Goal: Task Accomplishment & Management: Use online tool/utility

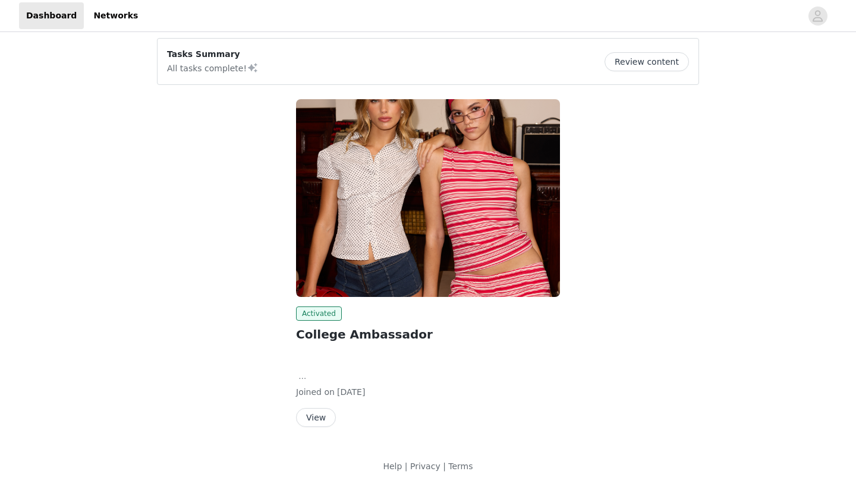
scroll to position [6, 0]
click at [313, 417] on button "View" at bounding box center [316, 417] width 40 height 19
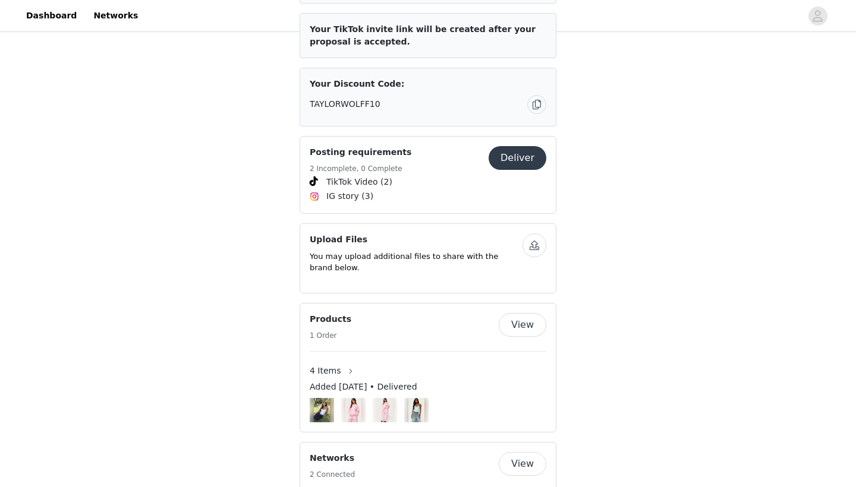
scroll to position [837, 0]
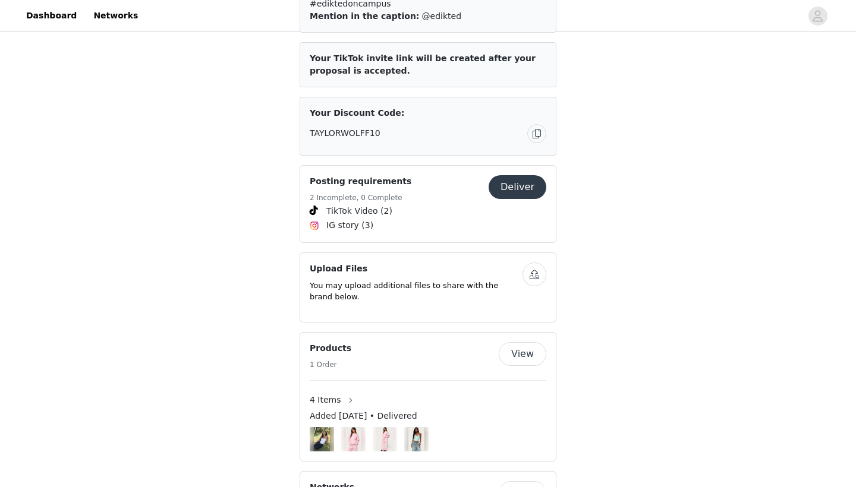
click at [463, 190] on div "Posting requirements 2 Incomplete, 0 Complete" at bounding box center [399, 189] width 179 height 29
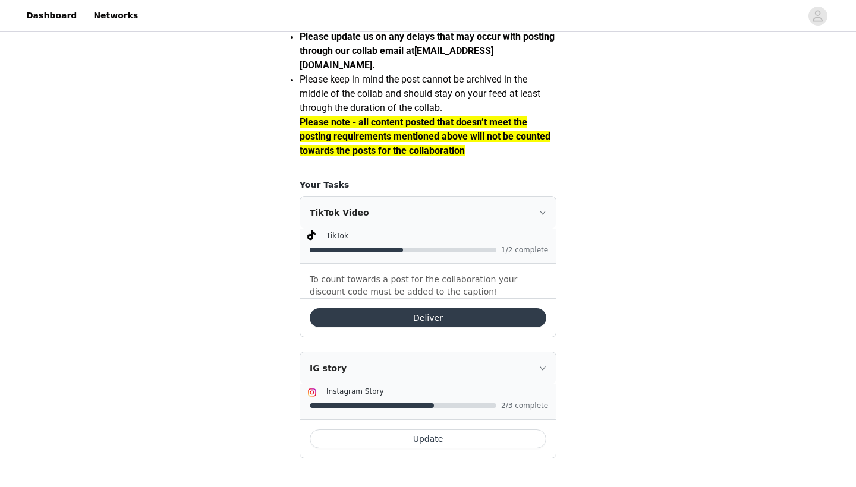
scroll to position [1091, 0]
click at [522, 363] on div "IG story" at bounding box center [428, 369] width 256 height 32
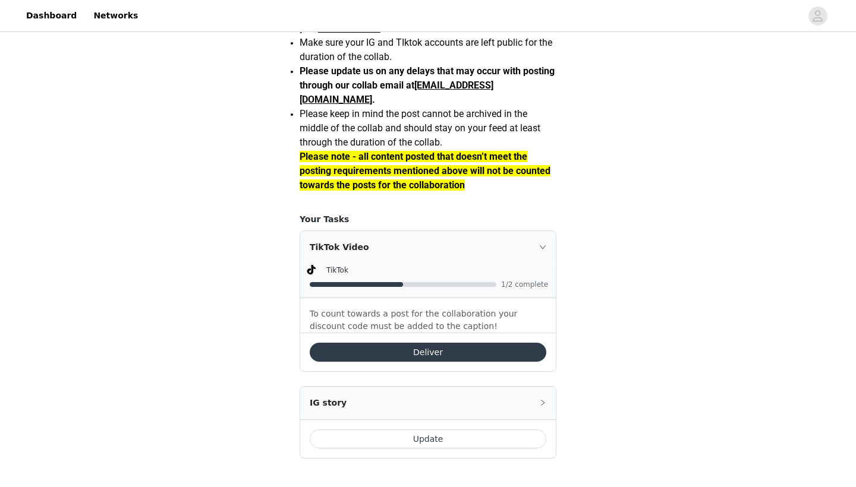
scroll to position [1056, 0]
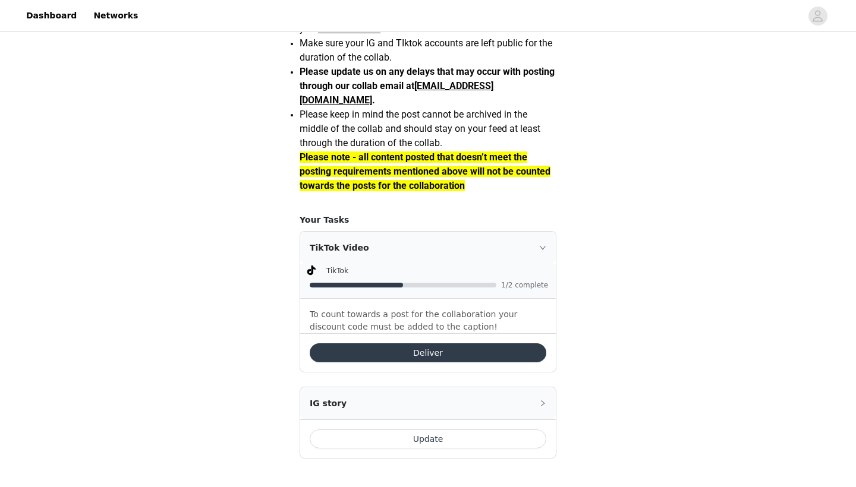
click at [537, 399] on div "IG story" at bounding box center [428, 404] width 256 height 32
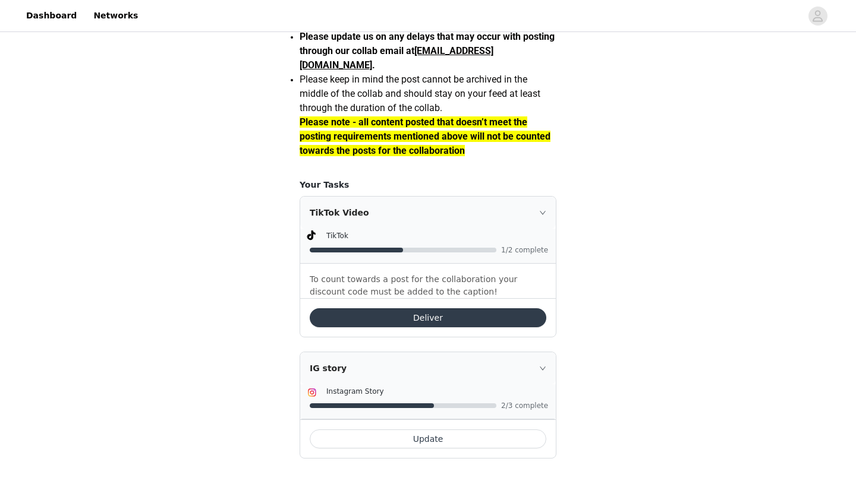
scroll to position [1091, 0]
click at [517, 439] on button "Update" at bounding box center [428, 439] width 237 height 19
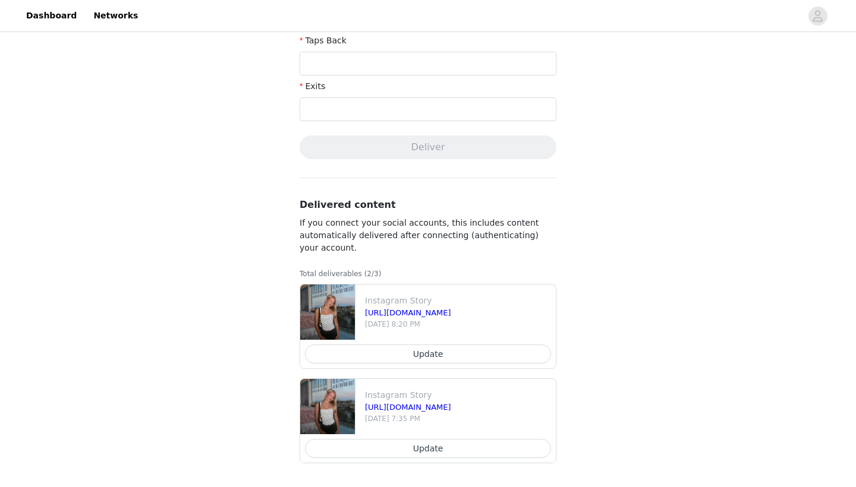
scroll to position [490, 0]
click at [490, 451] on button "Update" at bounding box center [428, 448] width 246 height 19
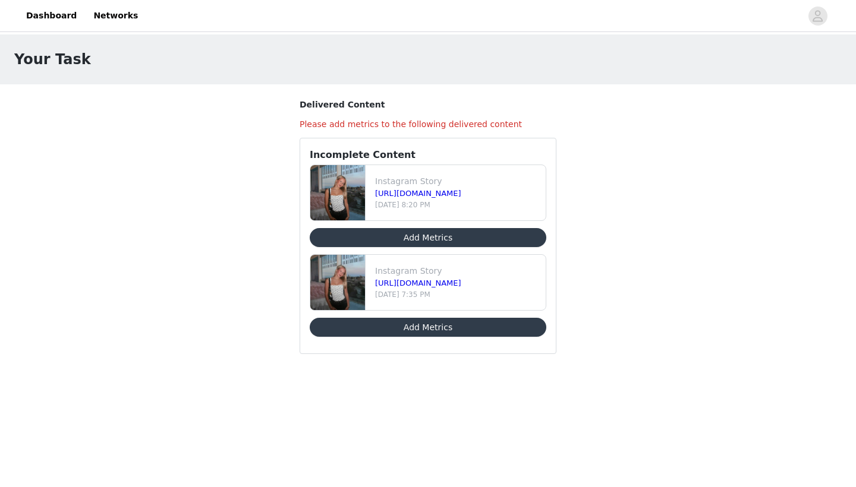
click at [493, 319] on button "Add Metrics" at bounding box center [428, 327] width 237 height 19
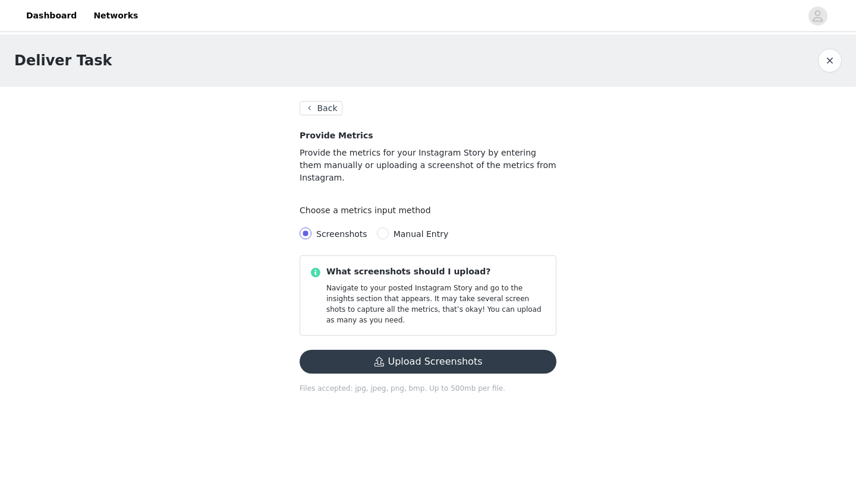
click at [328, 117] on section "Back Provide Metrics Provide the metrics for your Instagram Story by entering t…" at bounding box center [427, 255] width 285 height 336
click at [327, 109] on button "Back" at bounding box center [321, 108] width 43 height 14
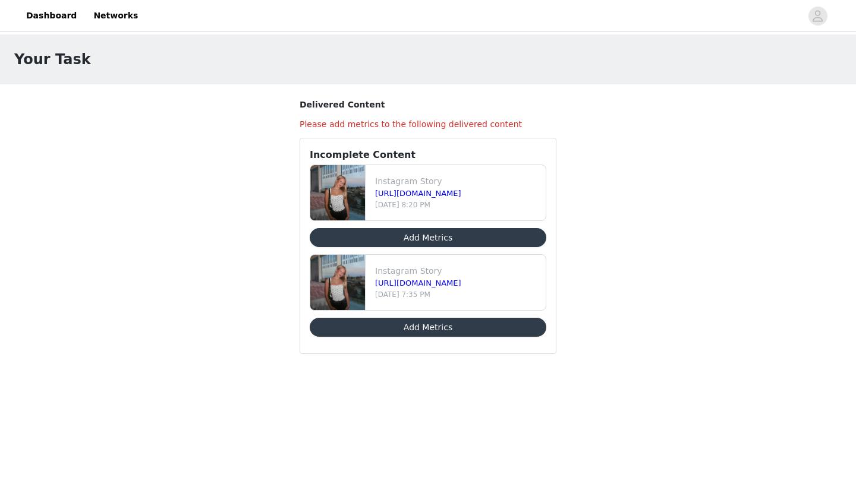
click at [391, 233] on button "Add Metrics" at bounding box center [428, 237] width 237 height 19
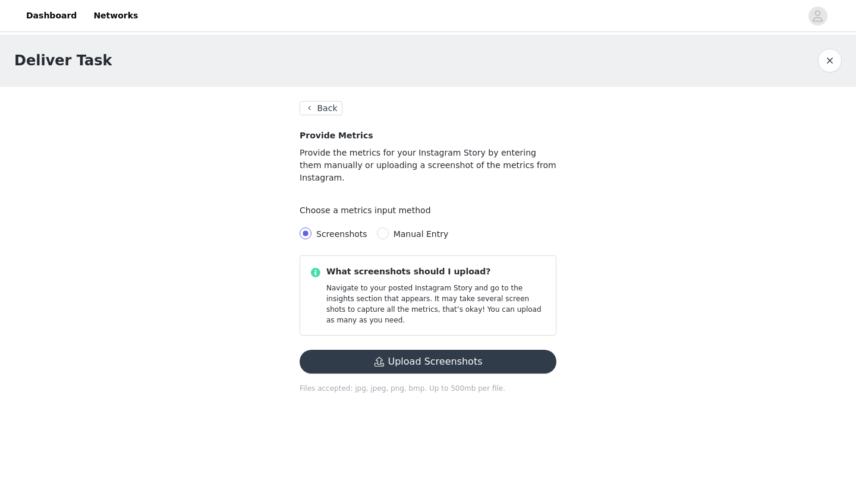
click at [384, 228] on label "Manual Entry" at bounding box center [415, 234] width 77 height 13
click at [384, 228] on input "Manual Entry" at bounding box center [383, 234] width 12 height 12
radio input "true"
radio input "false"
radio input "true"
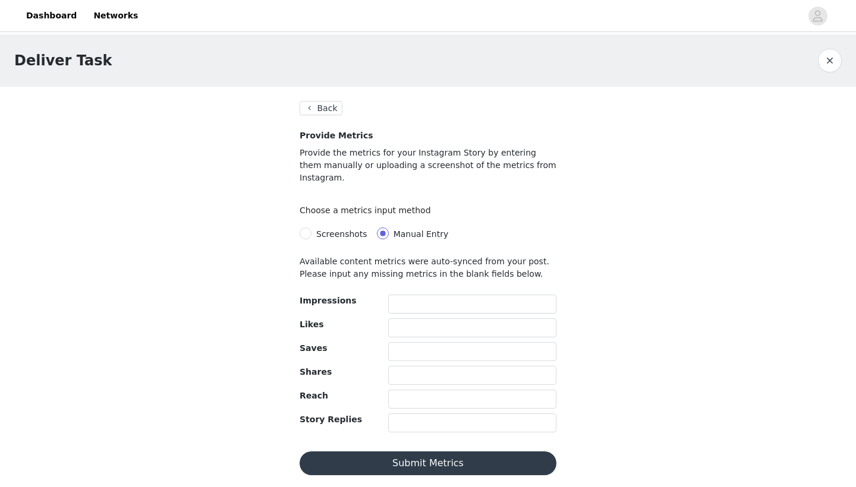
click at [335, 105] on button "Back" at bounding box center [321, 108] width 43 height 14
